Goal: Information Seeking & Learning: Learn about a topic

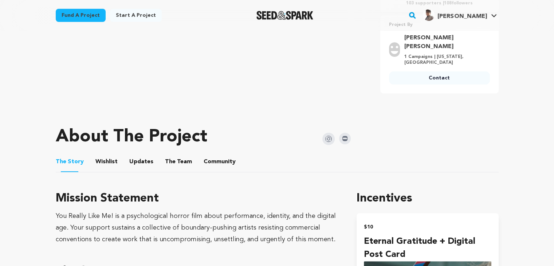
scroll to position [255, 0]
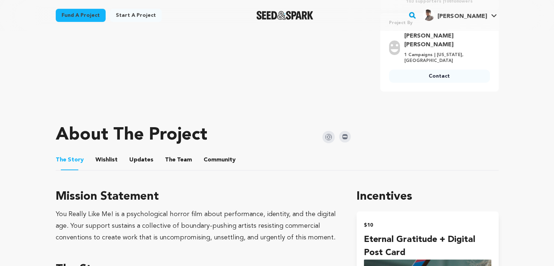
click at [173, 153] on button "The Team" at bounding box center [178, 161] width 17 height 17
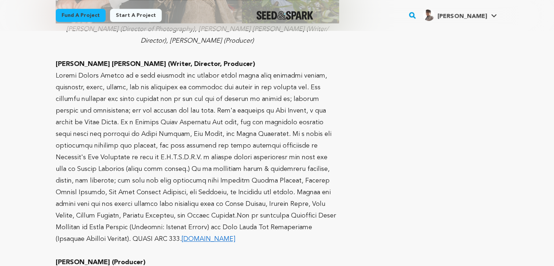
scroll to position [619, 0]
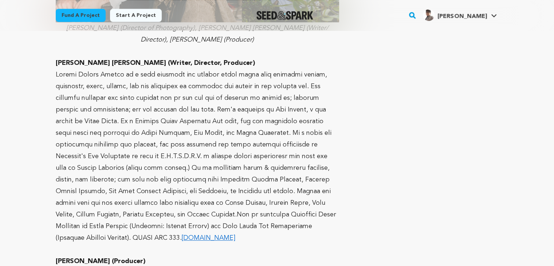
drag, startPoint x: 188, startPoint y: 232, endPoint x: 54, endPoint y: 53, distance: 223.5
copy div "Taylor Edelle Stuart (Writer, Director, Producer) Taylor Edelle Stuart is a fil…"
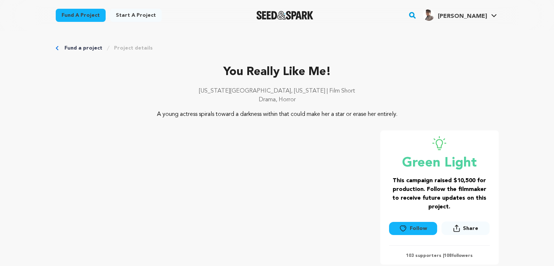
scroll to position [0, 0]
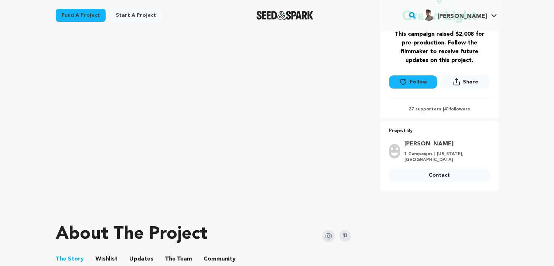
scroll to position [182, 0]
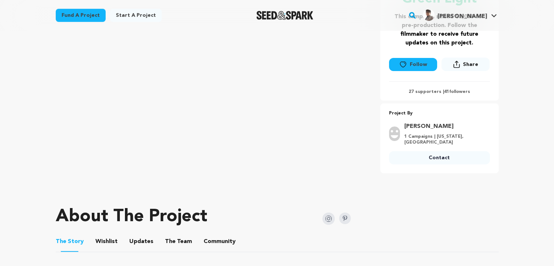
click at [182, 241] on button "The Team" at bounding box center [178, 242] width 17 height 17
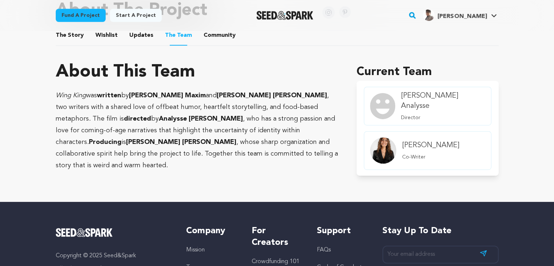
scroll to position [401, 0]
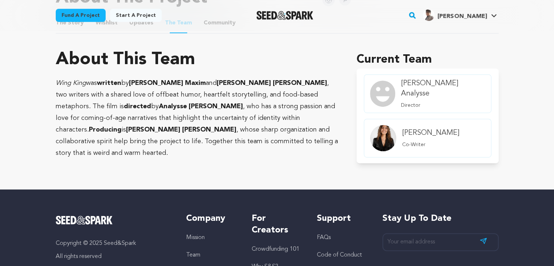
drag, startPoint x: 243, startPoint y: 142, endPoint x: 47, endPoint y: 76, distance: 206.3
copy p "[PERSON_NAME] was written by [PERSON_NAME] and [PERSON_NAME] , two writers with…"
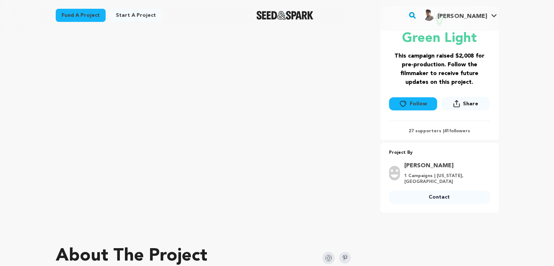
scroll to position [146, 0]
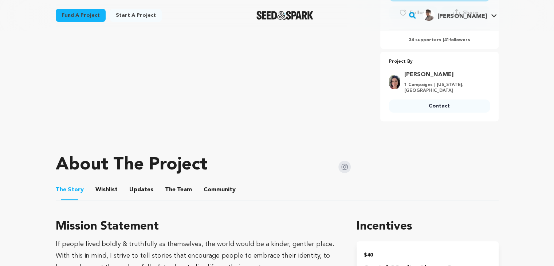
scroll to position [255, 0]
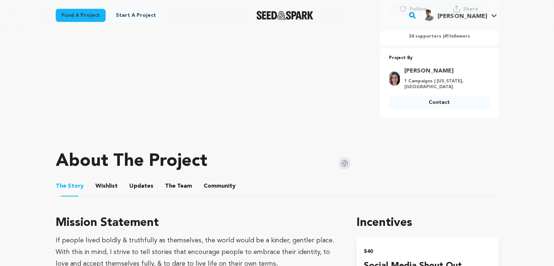
click at [176, 179] on button "The Team" at bounding box center [178, 187] width 17 height 17
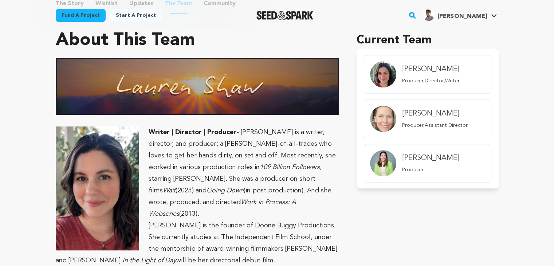
scroll to position [437, 0]
drag, startPoint x: 304, startPoint y: 243, endPoint x: 143, endPoint y: 131, distance: 196.4
copy div "Writer | Director | Producer - Lauren Shaw is a writer, director, and producer;…"
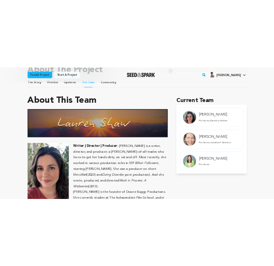
scroll to position [401, 0]
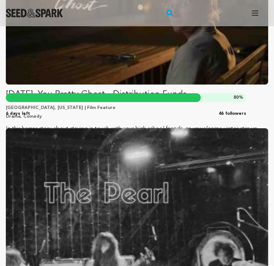
scroll to position [838, 0]
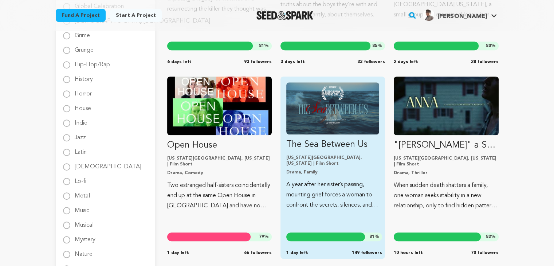
scroll to position [619, 0]
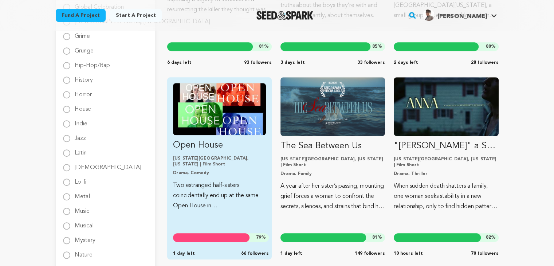
click at [214, 80] on div "Open House New York City, New York | Film Short Drama, Comedy Two estranged hal…" at bounding box center [219, 168] width 105 height 182
click at [206, 81] on div "Open House New York City, New York | Film Short Drama, Comedy Two estranged hal…" at bounding box center [219, 168] width 105 height 182
click at [221, 123] on img "Fund Open House" at bounding box center [219, 109] width 93 height 52
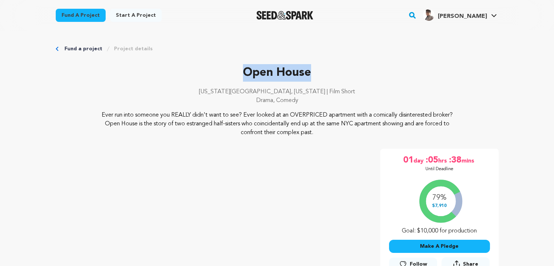
drag, startPoint x: 315, startPoint y: 73, endPoint x: 236, endPoint y: 71, distance: 78.7
click at [236, 71] on p "Open House" at bounding box center [277, 72] width 443 height 17
copy p "Open House"
drag, startPoint x: 309, startPoint y: 98, endPoint x: 254, endPoint y: 101, distance: 54.7
click at [254, 101] on p "Drama, Comedy" at bounding box center [277, 100] width 443 height 9
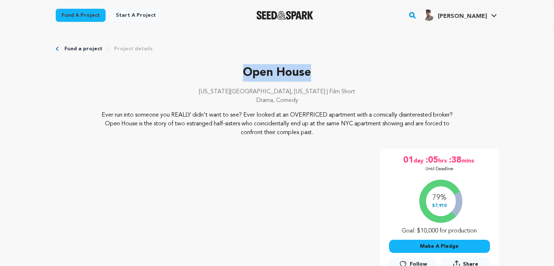
copy p "Drama, Comedy"
drag, startPoint x: 324, startPoint y: 92, endPoint x: 297, endPoint y: 94, distance: 27.0
click at [297, 94] on p "New York City, New York | Film Short" at bounding box center [277, 91] width 443 height 9
copy p "Film Short"
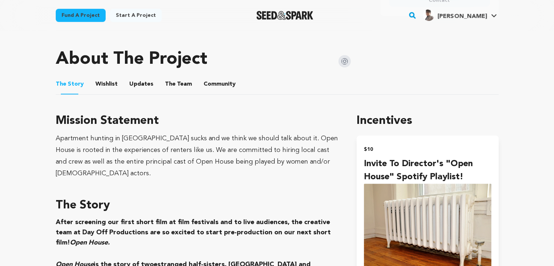
scroll to position [364, 0]
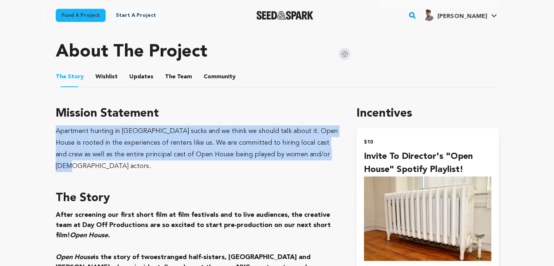
drag, startPoint x: 313, startPoint y: 155, endPoint x: 45, endPoint y: 128, distance: 269.0
copy div "Apartment hunting in NYC sucks and we think we should talk about it. Open House…"
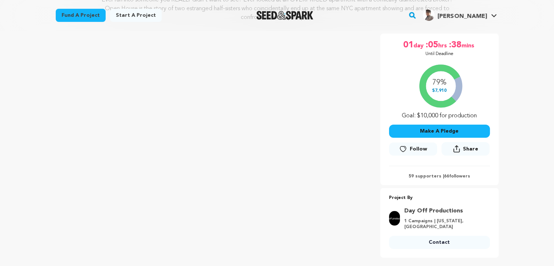
scroll to position [146, 0]
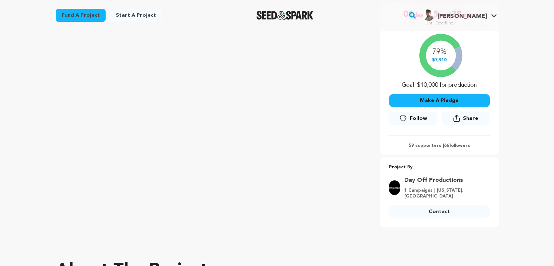
click at [297, 240] on div at bounding box center [277, 245] width 443 height 12
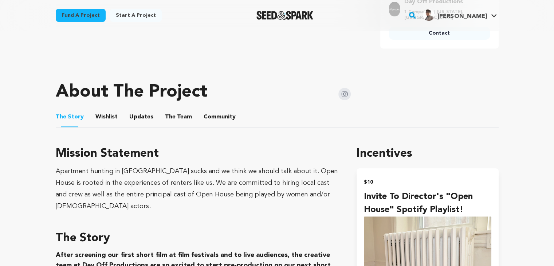
scroll to position [328, 0]
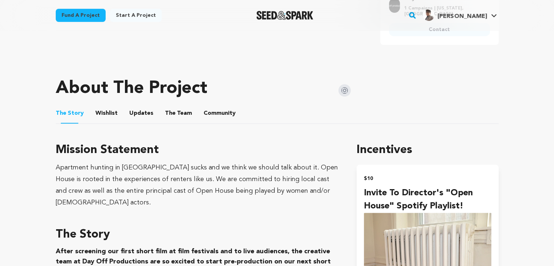
click at [175, 114] on button "The Team" at bounding box center [178, 114] width 17 height 17
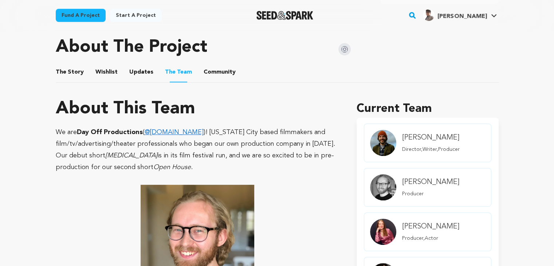
scroll to position [364, 0]
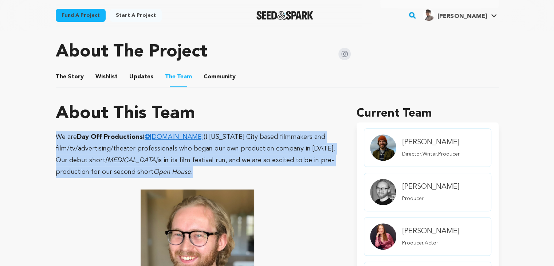
drag, startPoint x: 166, startPoint y: 175, endPoint x: 56, endPoint y: 129, distance: 119.6
copy p "We are Day Off Productions ( @day.off.prod )! New York City based filmmakers an…"
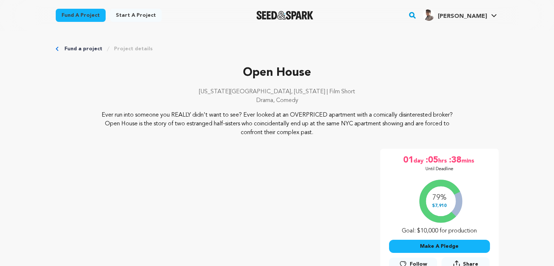
scroll to position [0, 0]
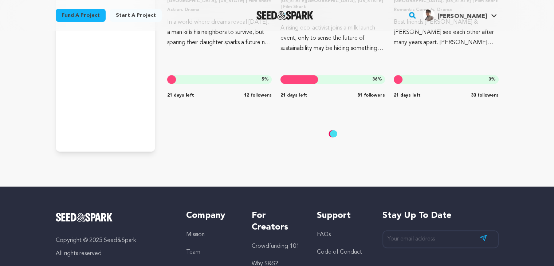
scroll to position [3209, 0]
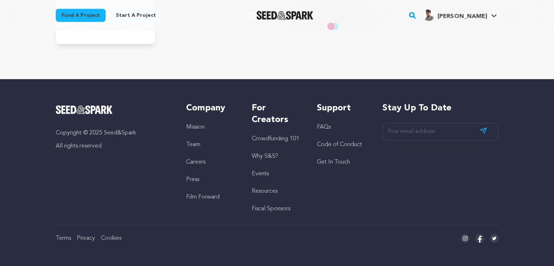
drag, startPoint x: 559, startPoint y: 246, endPoint x: 559, endPoint y: 283, distance: 36.4
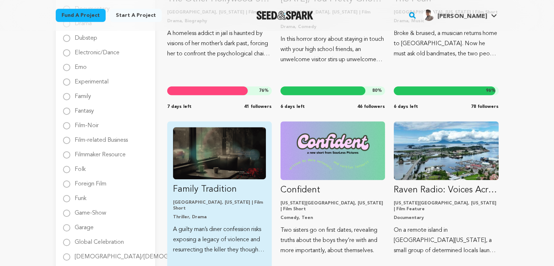
scroll to position [296, 0]
